Goal: Information Seeking & Learning: Learn about a topic

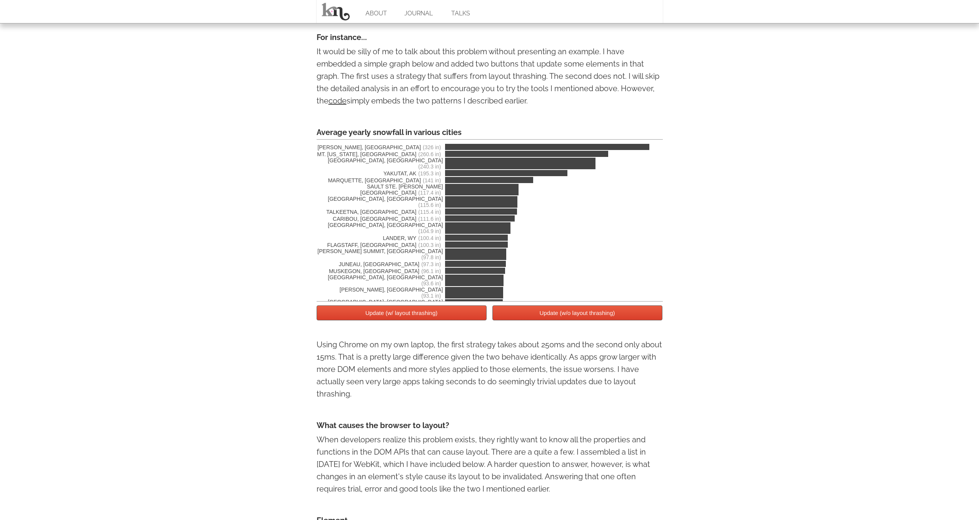
scroll to position [1307, 0]
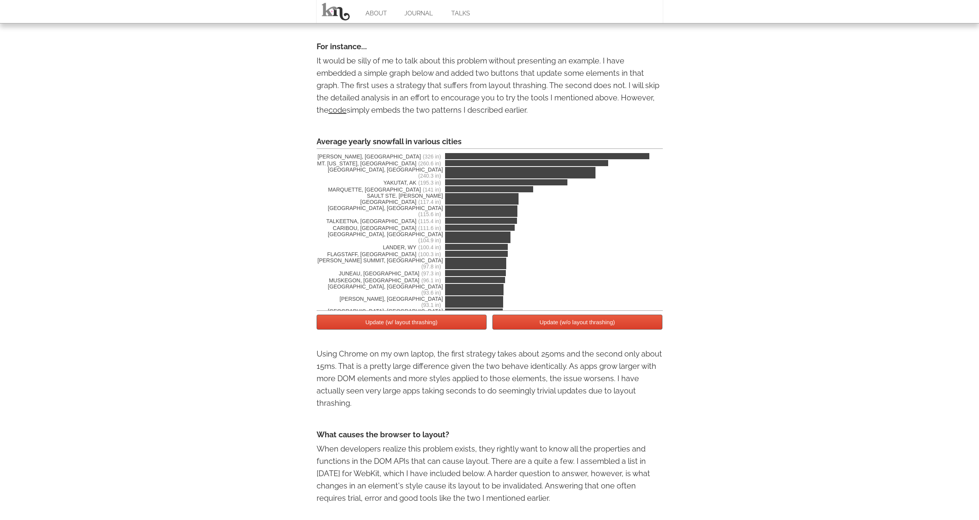
click at [409, 327] on button "Update (w/ layout thrashing)" at bounding box center [402, 322] width 170 height 15
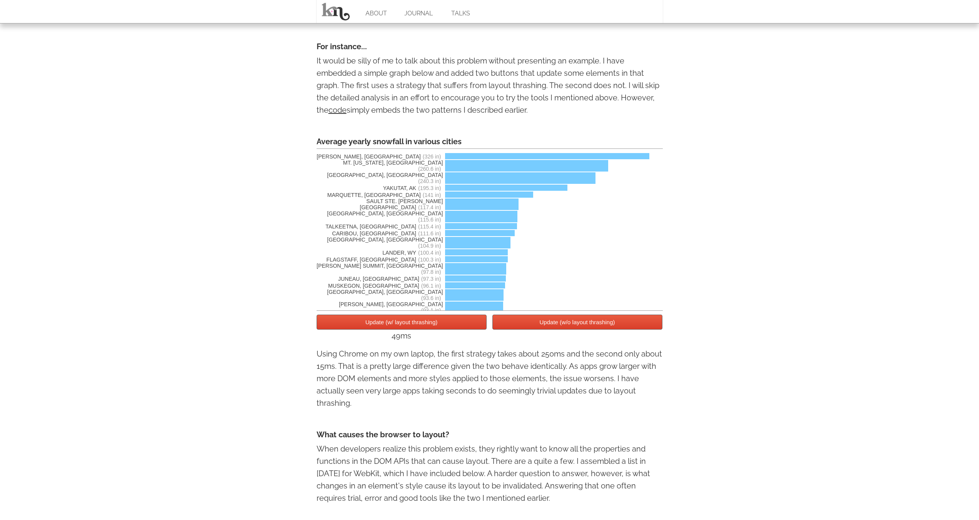
click at [409, 327] on button "Update (w/ layout thrashing)" at bounding box center [402, 322] width 170 height 15
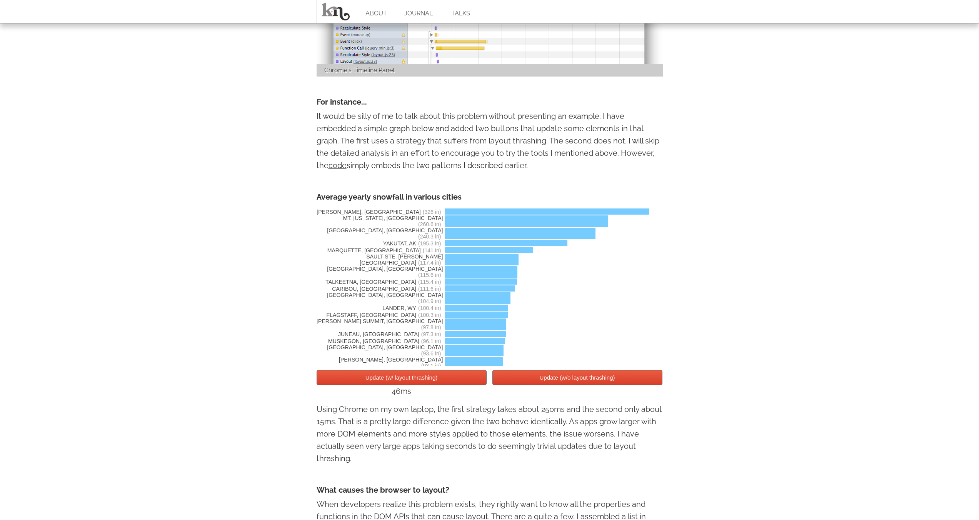
scroll to position [1335, 0]
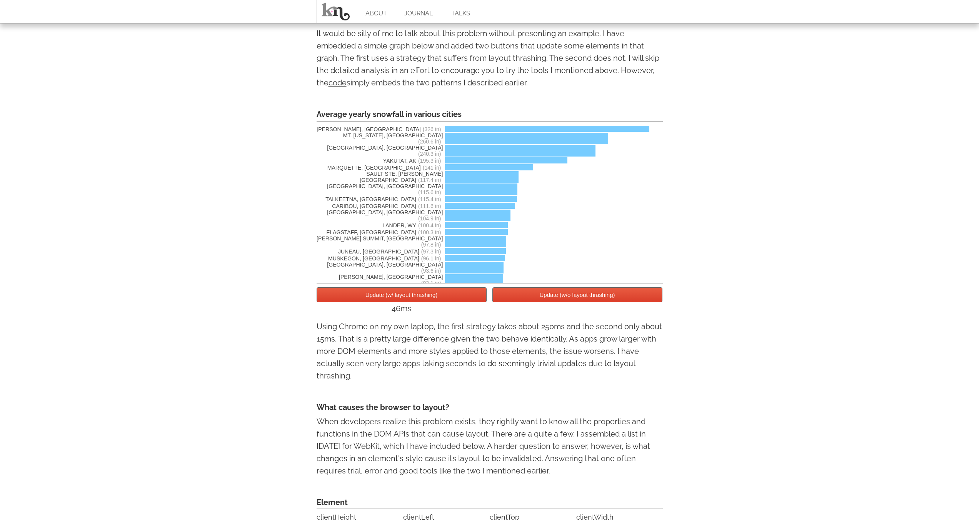
click at [613, 300] on button "Update (w/o layout thrashing)" at bounding box center [577, 294] width 170 height 15
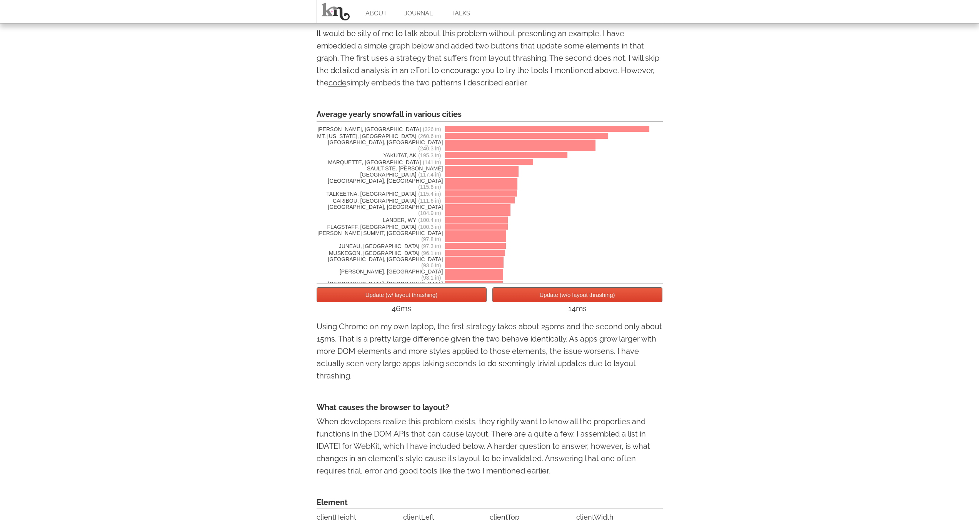
click at [613, 300] on button "Update (w/o layout thrashing)" at bounding box center [577, 294] width 170 height 15
click at [593, 297] on button "Update (w/o layout thrashing)" at bounding box center [577, 294] width 170 height 15
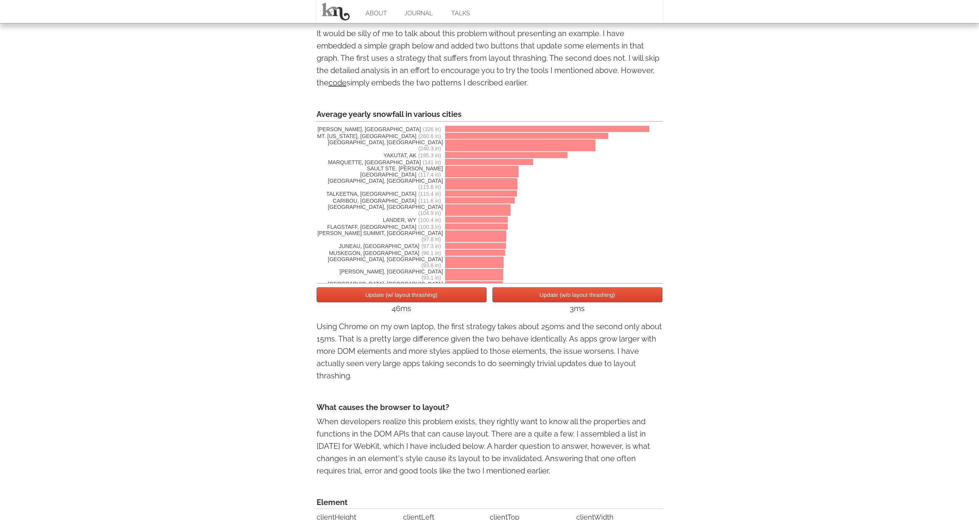
click at [593, 297] on button "Update (w/o layout thrashing)" at bounding box center [577, 294] width 170 height 15
click at [427, 302] on button "Update (w/ layout thrashing)" at bounding box center [402, 294] width 170 height 15
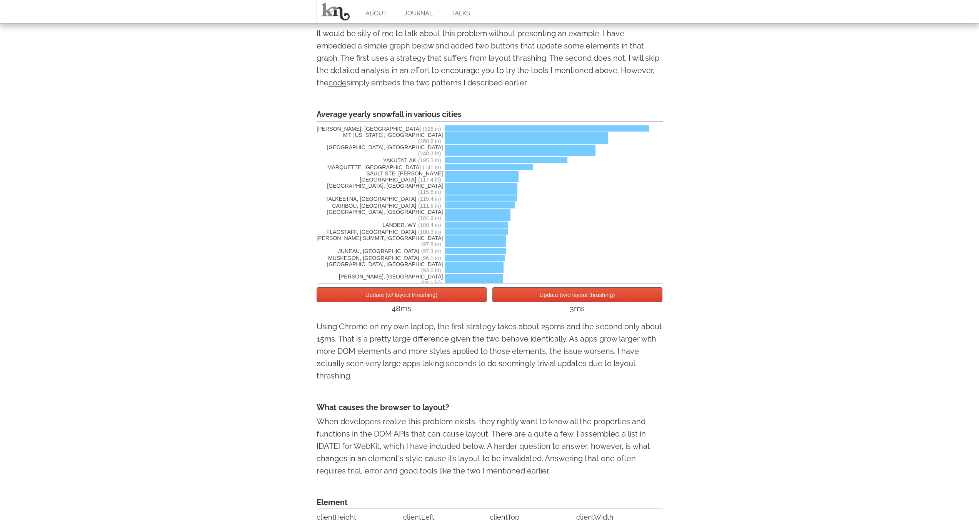
scroll to position [0, 0]
click at [437, 297] on button "Update (w/ layout thrashing)" at bounding box center [402, 294] width 170 height 15
click at [445, 302] on button "Update (w/ layout thrashing)" at bounding box center [402, 294] width 170 height 15
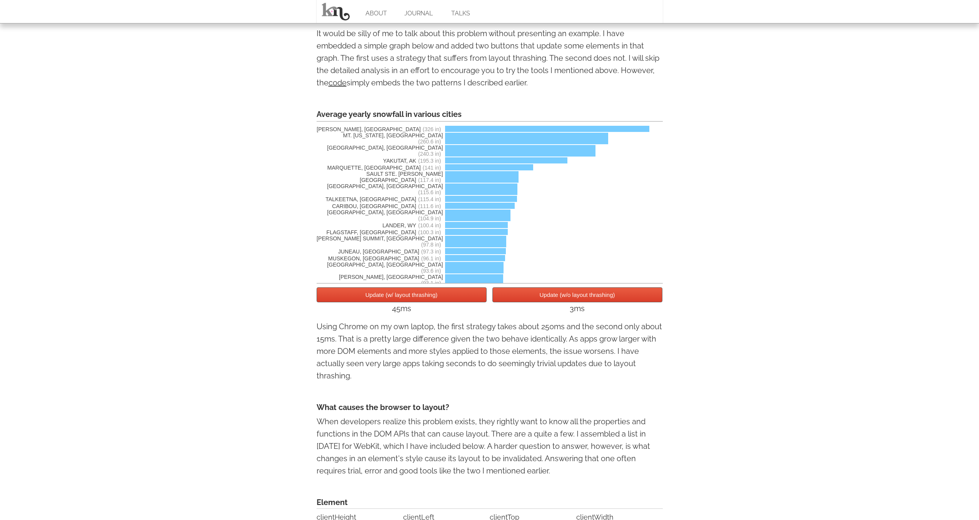
click at [445, 302] on button "Update (w/ layout thrashing)" at bounding box center [402, 294] width 170 height 15
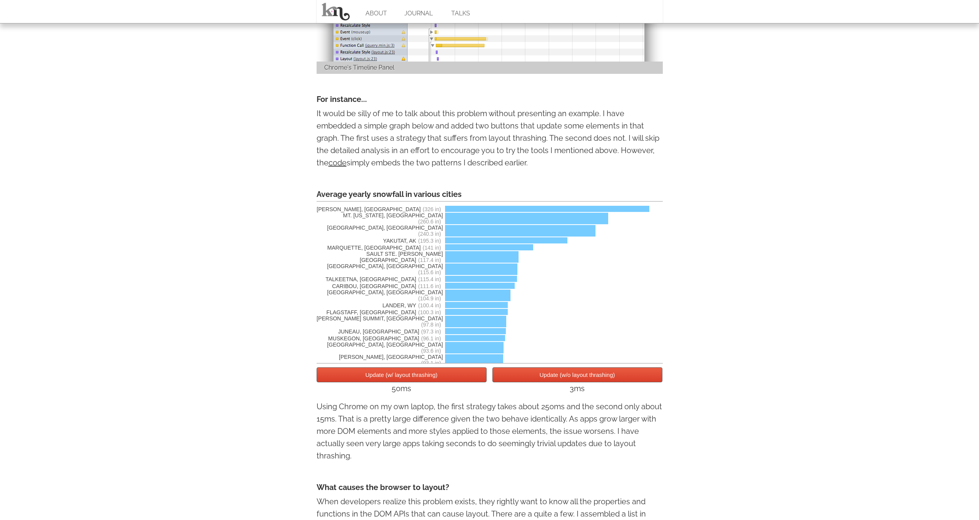
scroll to position [1183, 0]
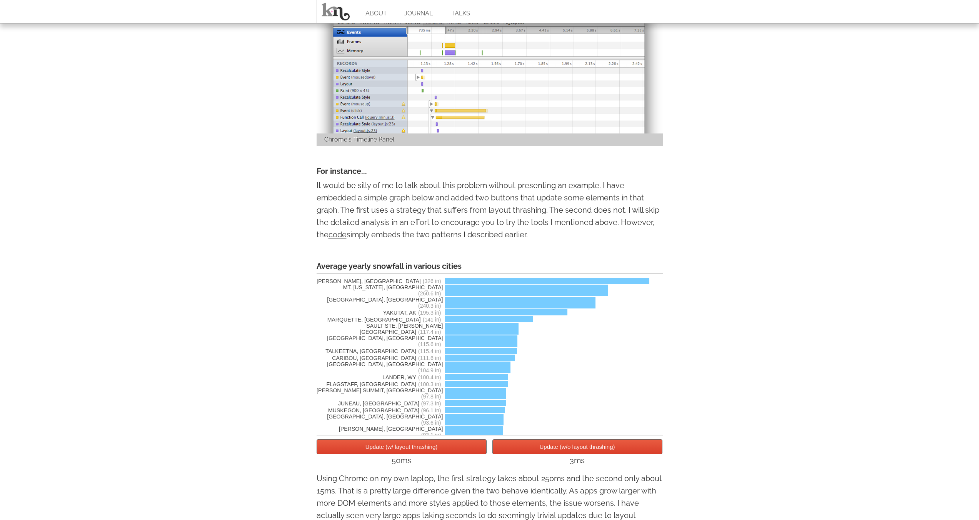
click at [564, 454] on button "Update (w/o layout thrashing)" at bounding box center [577, 446] width 170 height 15
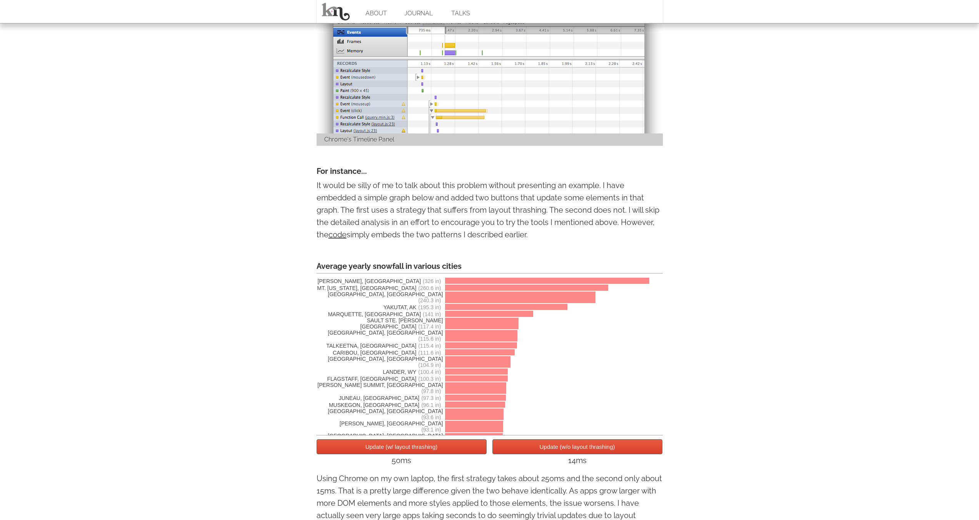
click at [453, 454] on button "Update (w/ layout thrashing)" at bounding box center [402, 446] width 170 height 15
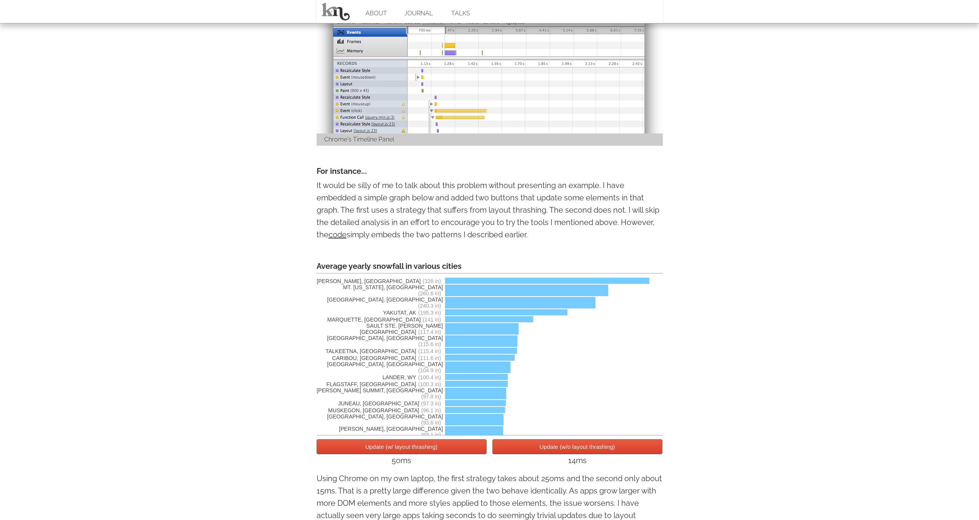
click at [530, 454] on button "Update (w/o layout thrashing)" at bounding box center [577, 446] width 170 height 15
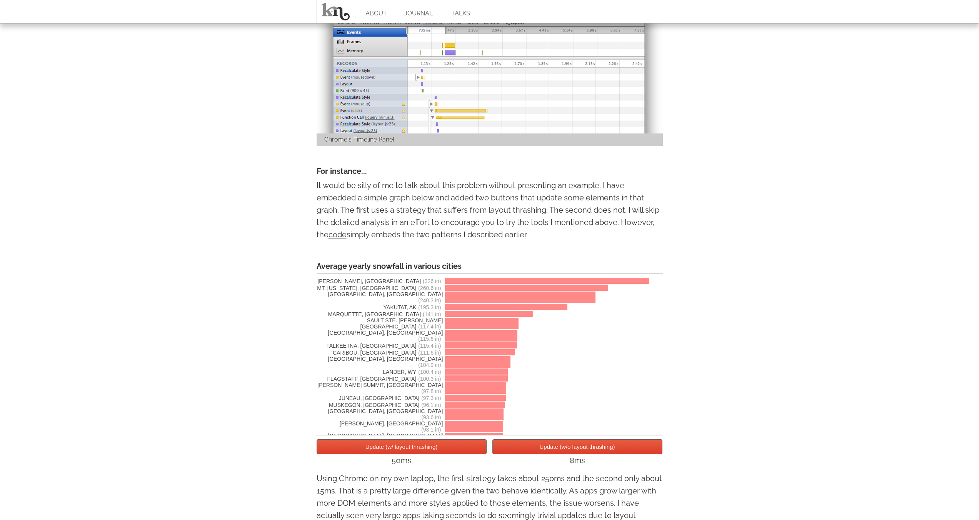
click at [439, 436] on div "[PERSON_NAME], AK (326 in) MT. [US_STATE], [GEOGRAPHIC_DATA] (260.6 in) [GEOGRA…" at bounding box center [490, 355] width 346 height 162
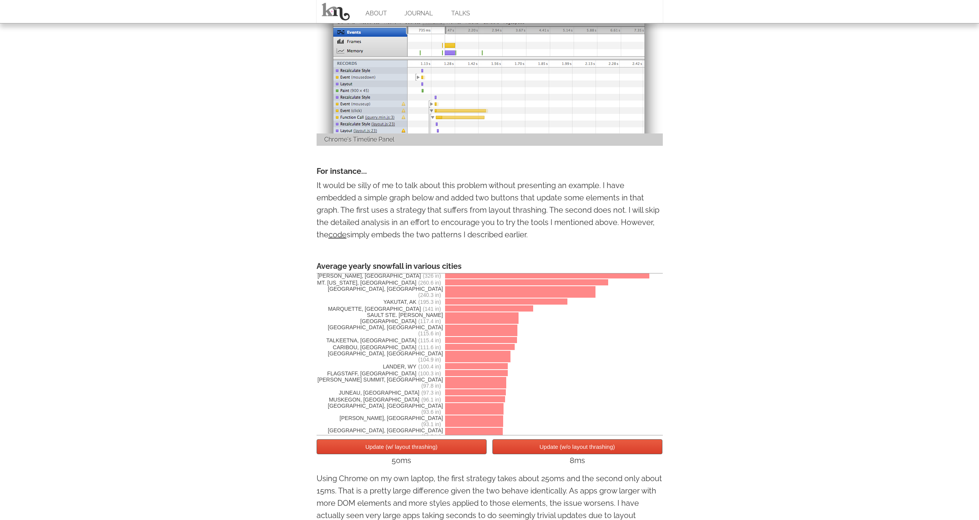
scroll to position [0, 0]
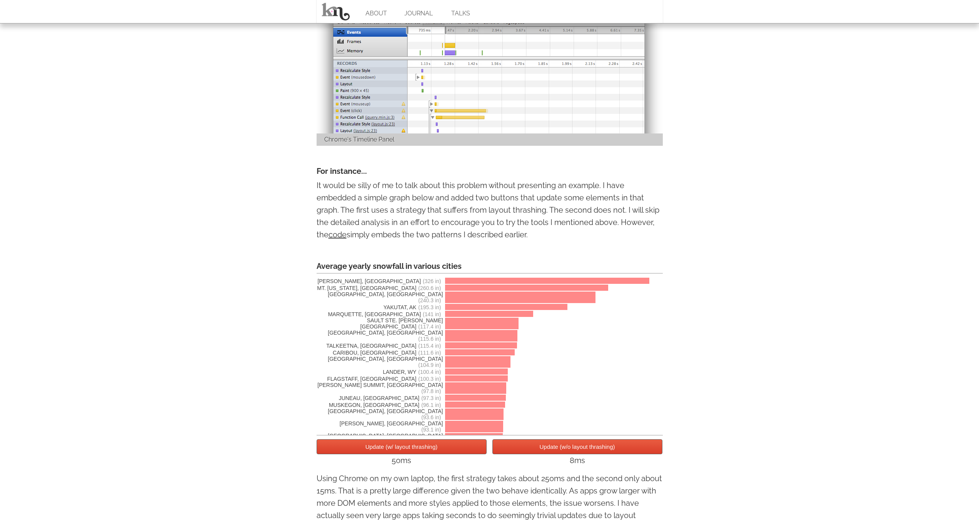
click at [570, 454] on button "Update (w/o layout thrashing)" at bounding box center [577, 446] width 170 height 15
click at [552, 461] on div "4ms" at bounding box center [577, 460] width 170 height 12
click at [551, 452] on button "Update (w/o layout thrashing)" at bounding box center [577, 446] width 170 height 15
click at [458, 454] on button "Update (w/ layout thrashing)" at bounding box center [402, 446] width 170 height 15
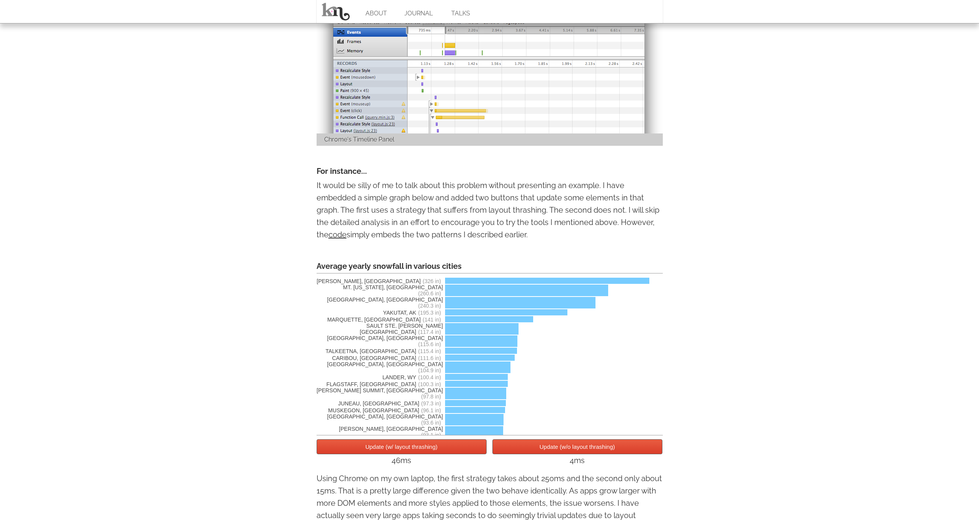
click at [529, 452] on button "Update (w/o layout thrashing)" at bounding box center [577, 446] width 170 height 15
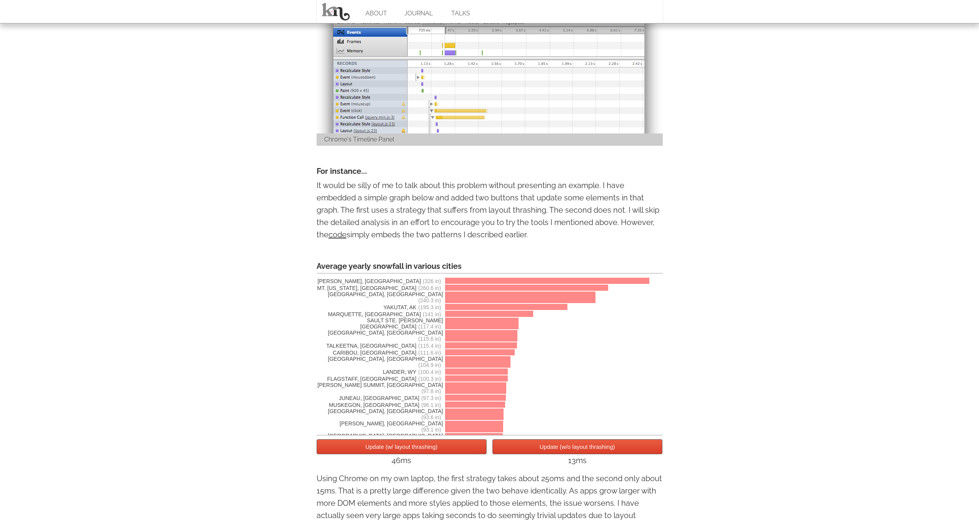
click at [452, 454] on button "Update (w/ layout thrashing)" at bounding box center [402, 446] width 170 height 15
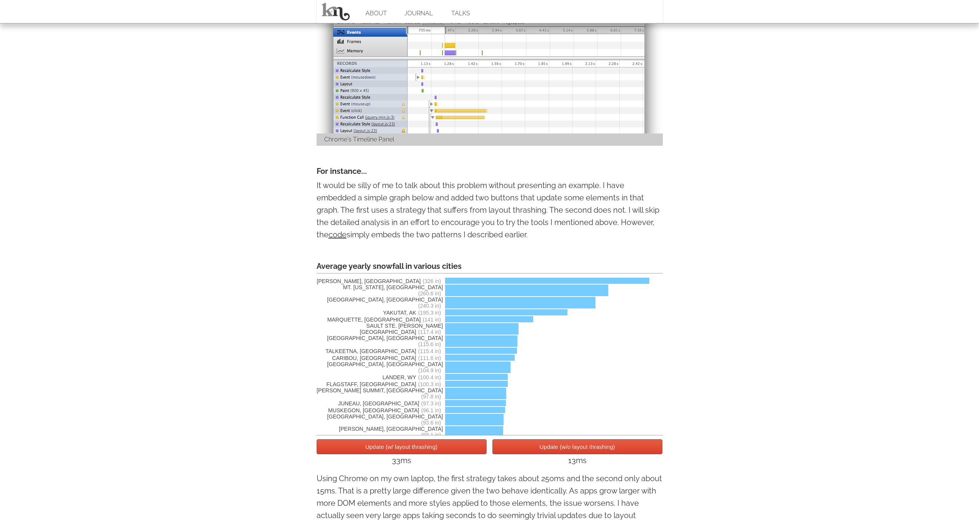
click at [521, 448] on button "Update (w/o layout thrashing)" at bounding box center [577, 446] width 170 height 15
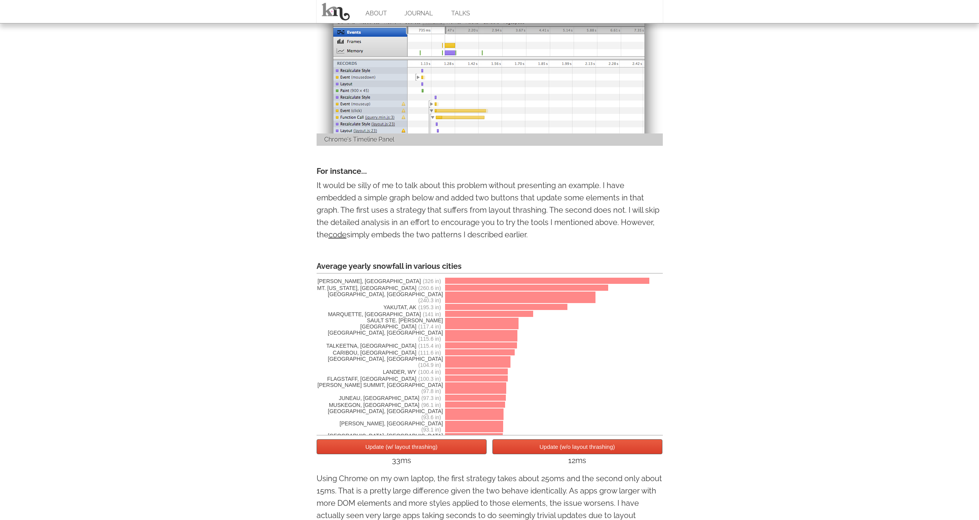
click at [465, 454] on button "Update (w/ layout thrashing)" at bounding box center [402, 446] width 170 height 15
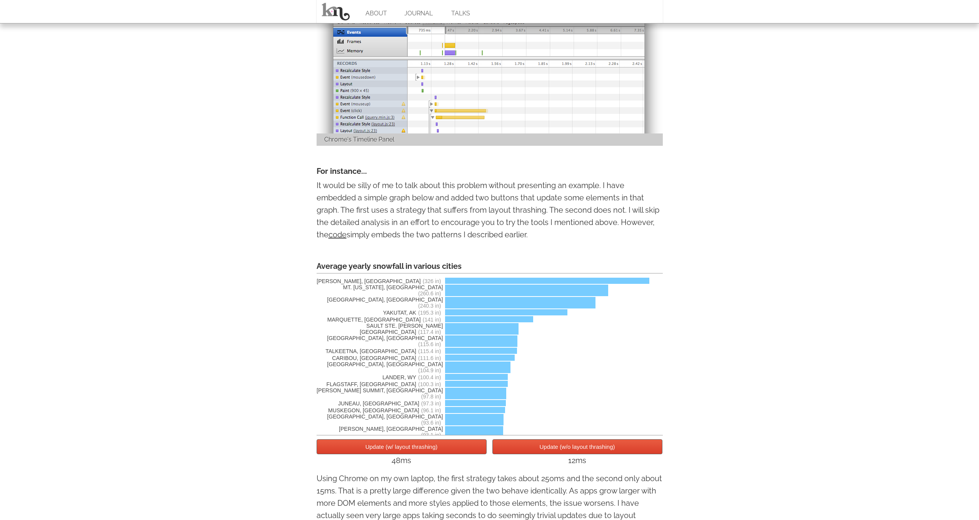
click at [511, 452] on button "Update (w/o layout thrashing)" at bounding box center [577, 446] width 170 height 15
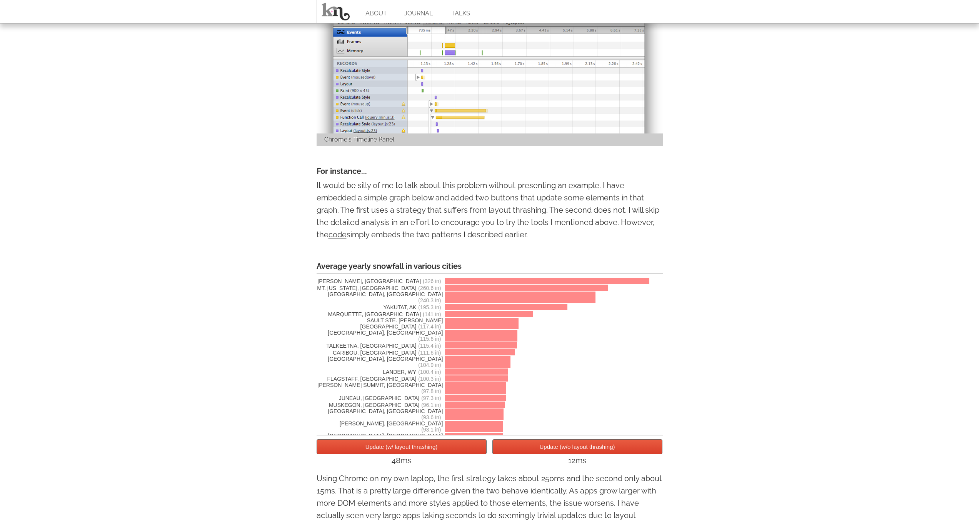
drag, startPoint x: 463, startPoint y: 451, endPoint x: 504, endPoint y: 448, distance: 41.7
click at [462, 451] on button "Update (w/ layout thrashing)" at bounding box center [402, 446] width 170 height 15
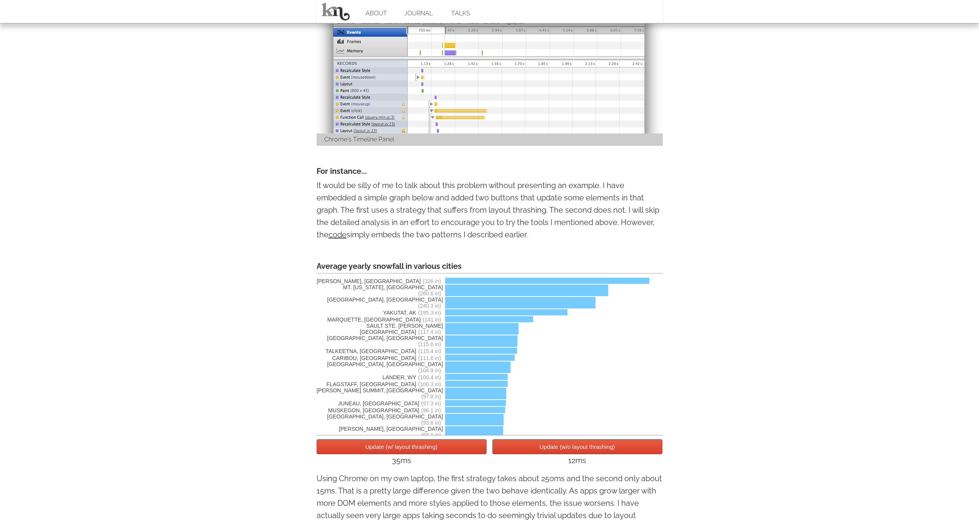
click at [512, 448] on button "Update (w/o layout thrashing)" at bounding box center [577, 446] width 170 height 15
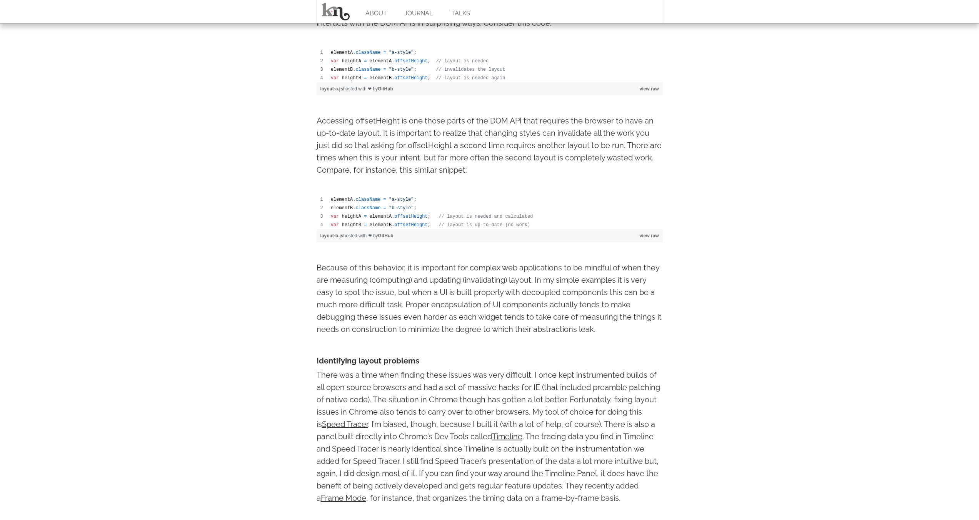
scroll to position [73, 0]
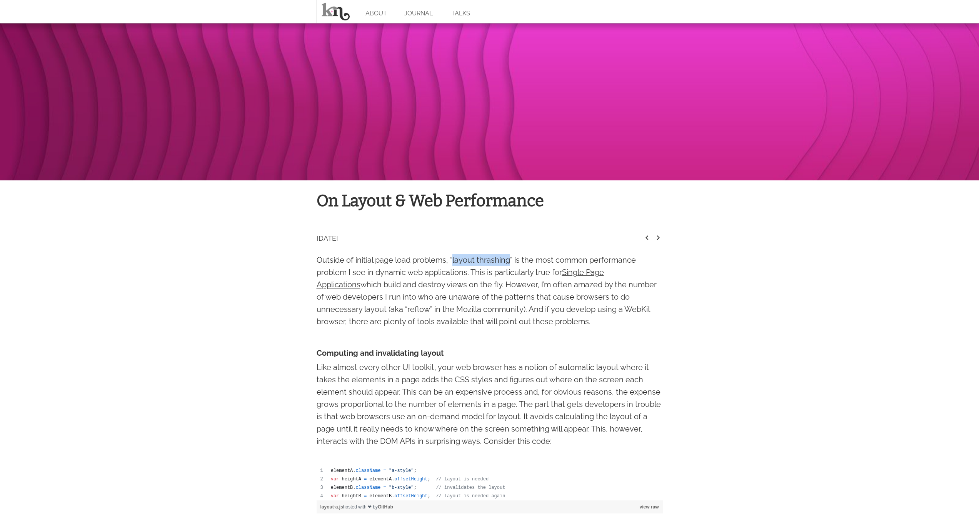
drag, startPoint x: 452, startPoint y: 259, endPoint x: 511, endPoint y: 259, distance: 58.5
click at [511, 259] on p "Outside of initial page load problems, “layout thrashing” is the most common pe…" at bounding box center [490, 291] width 346 height 74
copy p "layout thrashing"
